Goal: Entertainment & Leisure: Consume media (video, audio)

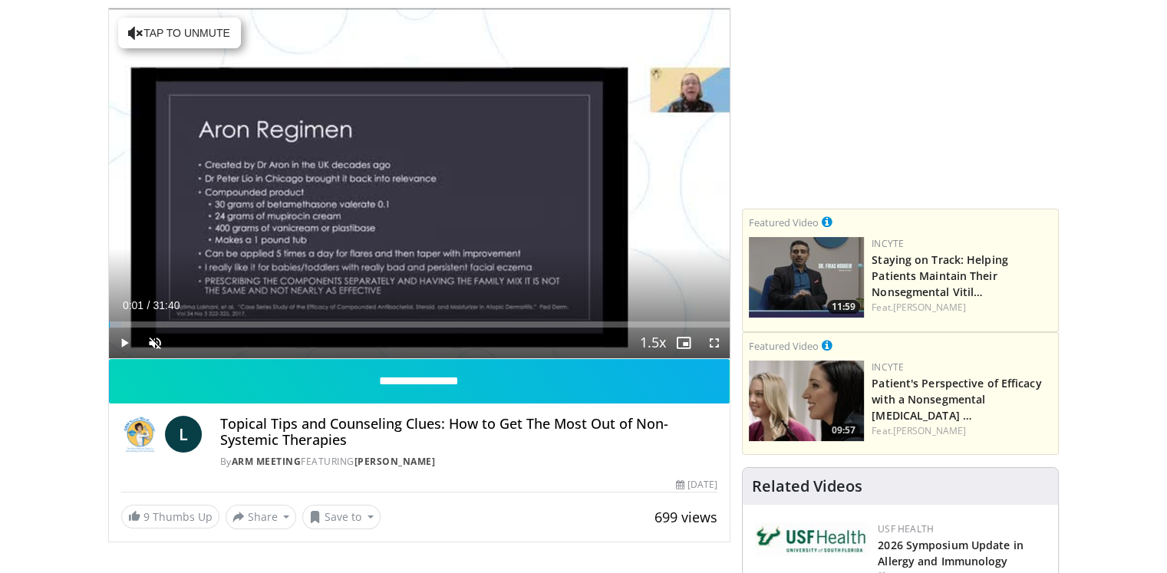
scroll to position [157, 0]
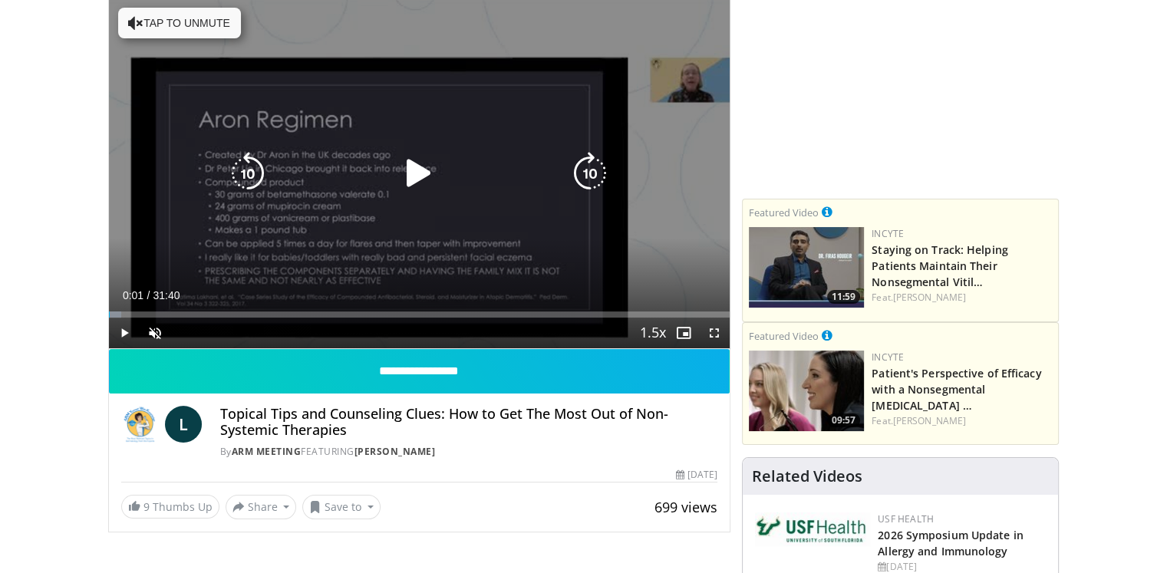
click at [170, 19] on button "Tap to unmute" at bounding box center [179, 23] width 123 height 31
click at [413, 166] on icon "Video Player" at bounding box center [418, 173] width 43 height 43
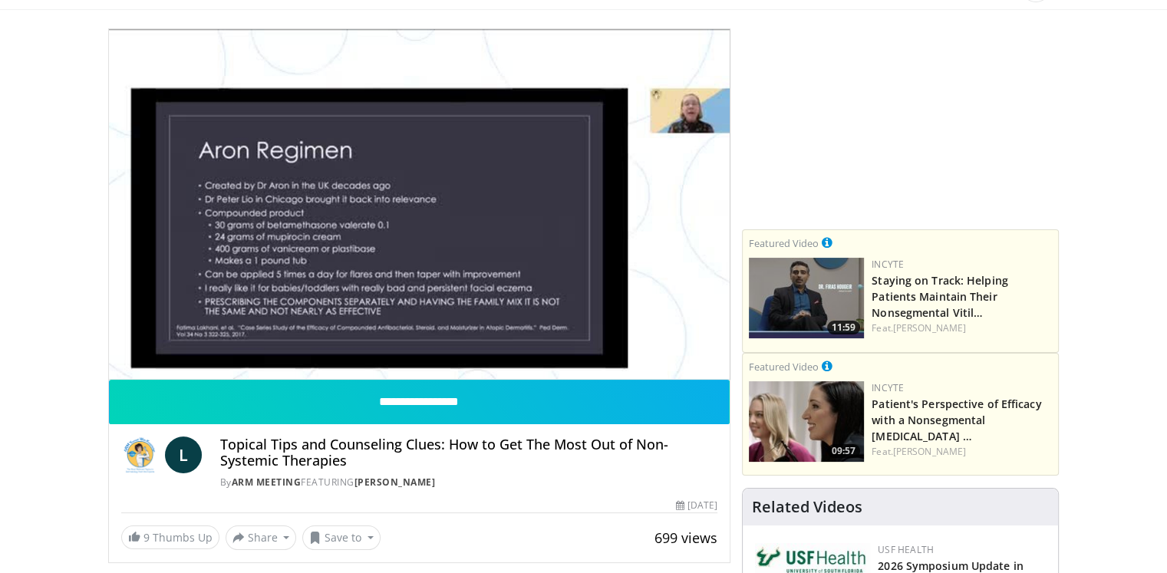
scroll to position [96, 0]
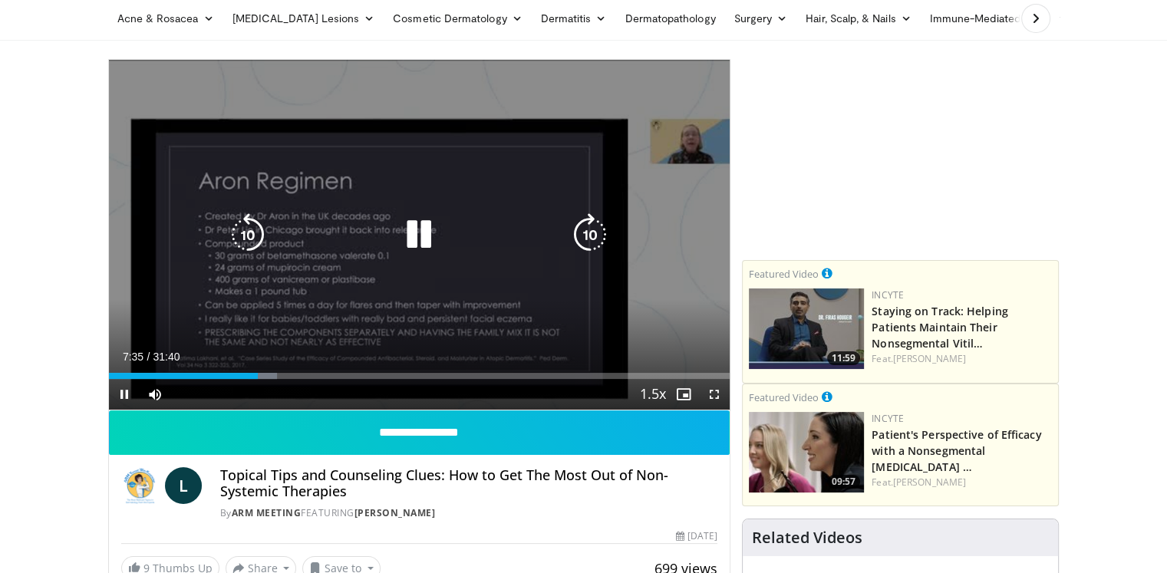
click at [421, 235] on icon "Video Player" at bounding box center [418, 234] width 43 height 43
click at [421, 228] on icon "Video Player" at bounding box center [418, 234] width 43 height 43
click at [251, 231] on icon "Video Player" at bounding box center [247, 234] width 43 height 43
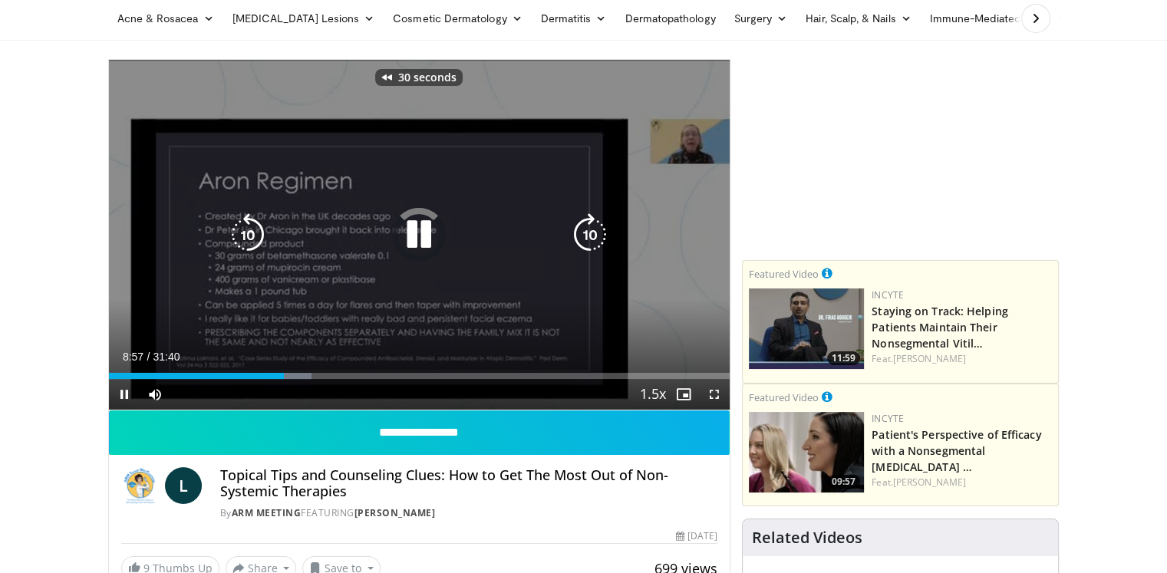
click at [251, 231] on icon "Video Player" at bounding box center [247, 234] width 43 height 43
click at [414, 240] on icon "Video Player" at bounding box center [418, 234] width 43 height 43
